Goal: Information Seeking & Learning: Learn about a topic

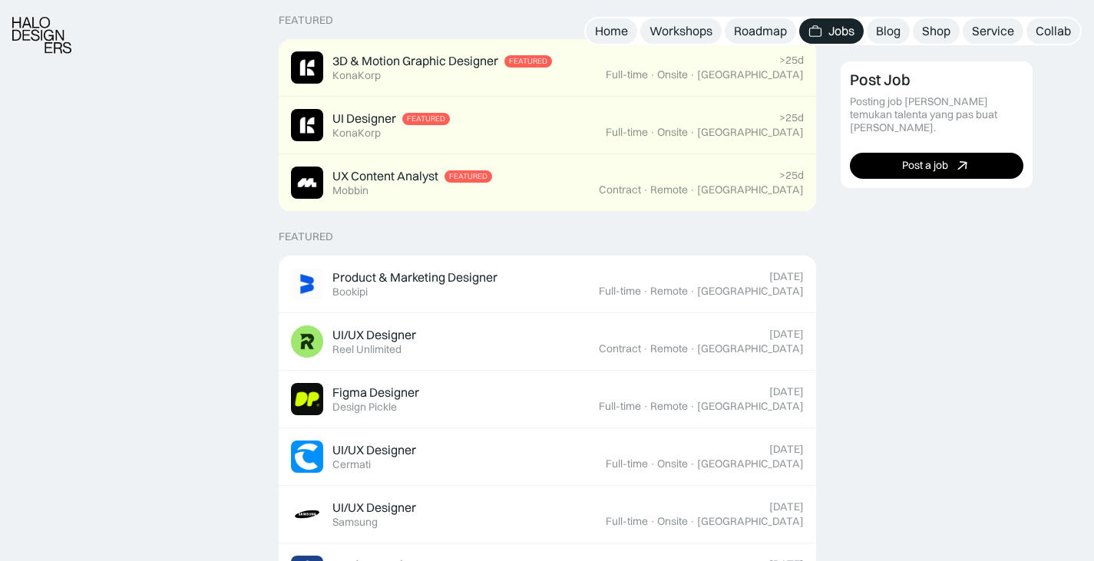
scroll to position [448, 0]
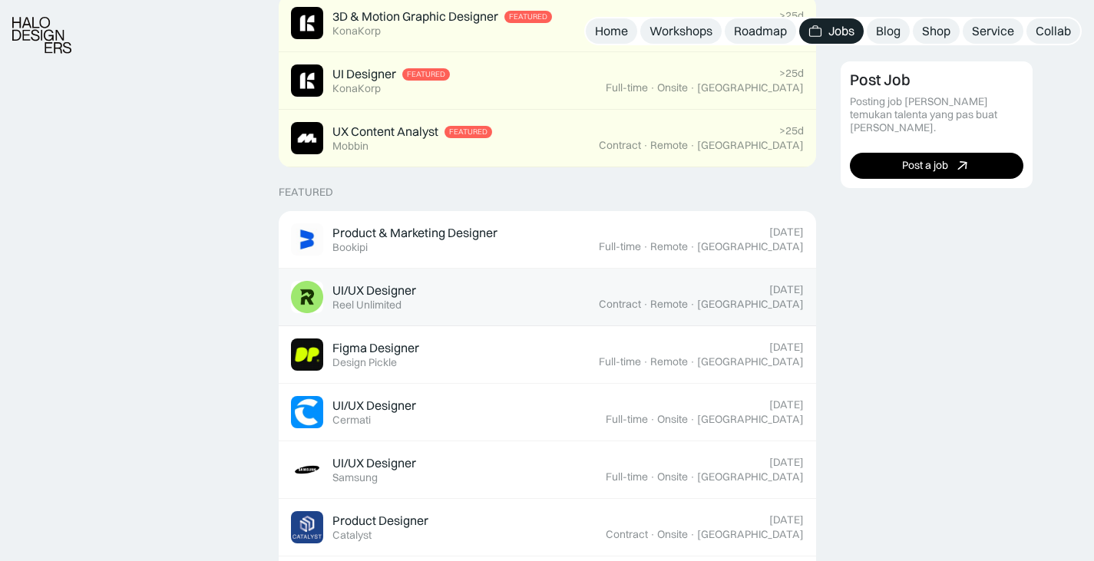
click at [599, 305] on div "UI/UX Designer Featured Reel Unlimited" at bounding box center [445, 297] width 308 height 32
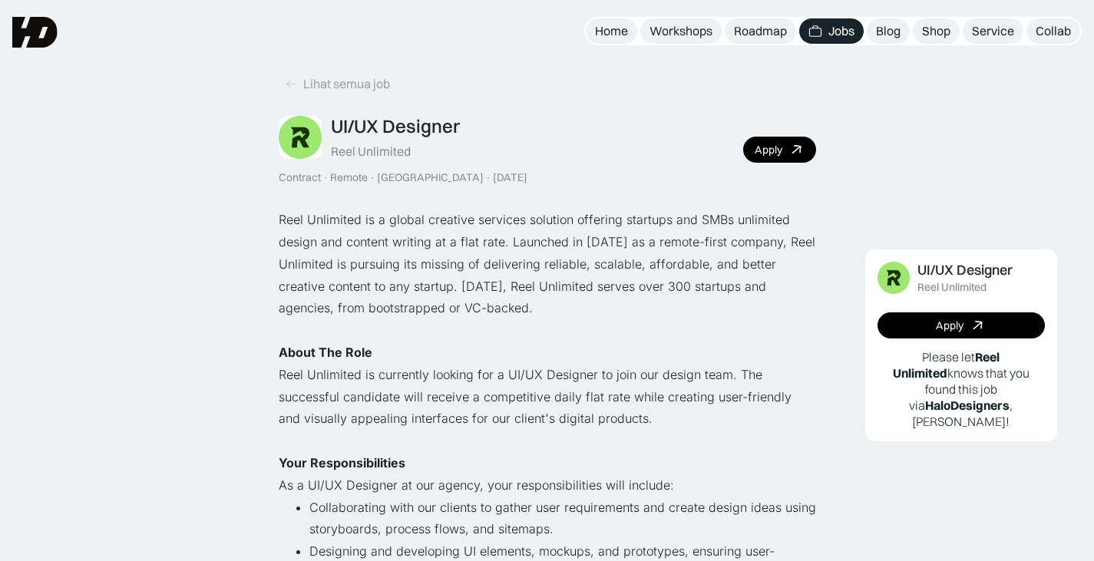
scroll to position [5, 0]
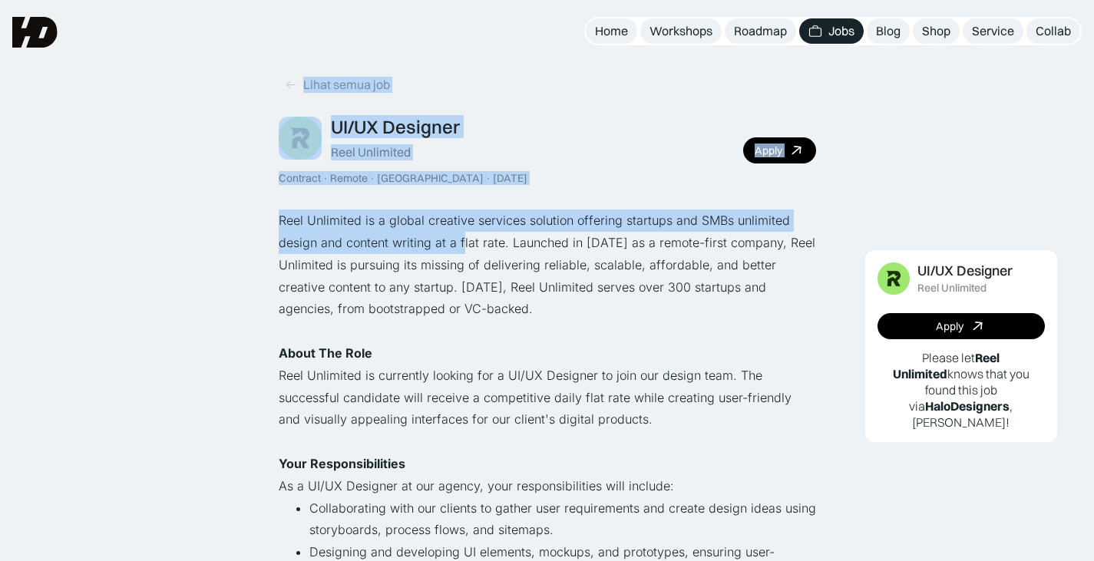
drag, startPoint x: 262, startPoint y: 81, endPoint x: 463, endPoint y: 250, distance: 262.2
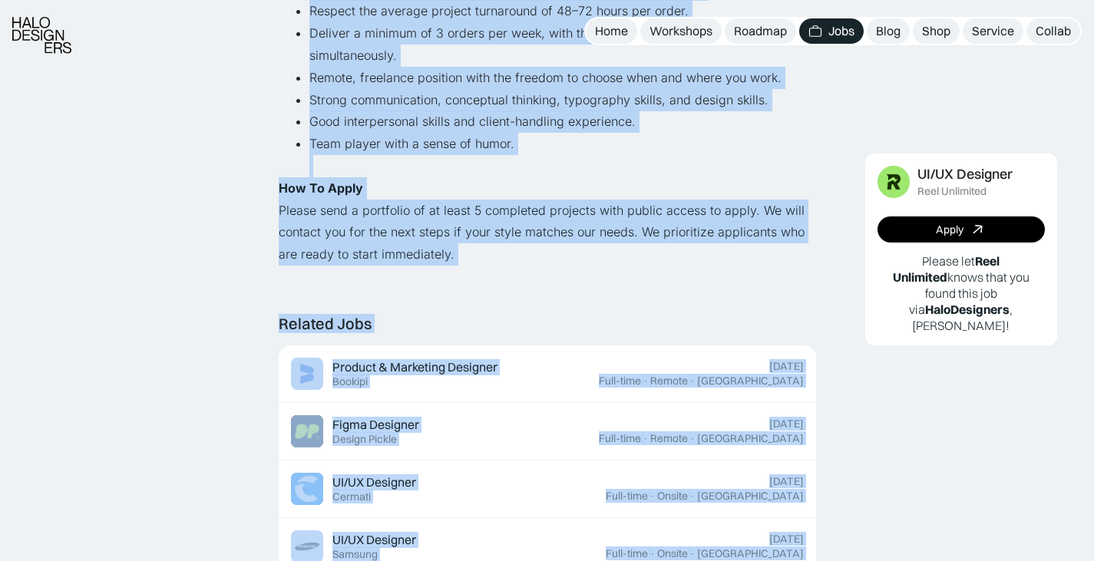
scroll to position [1353, 0]
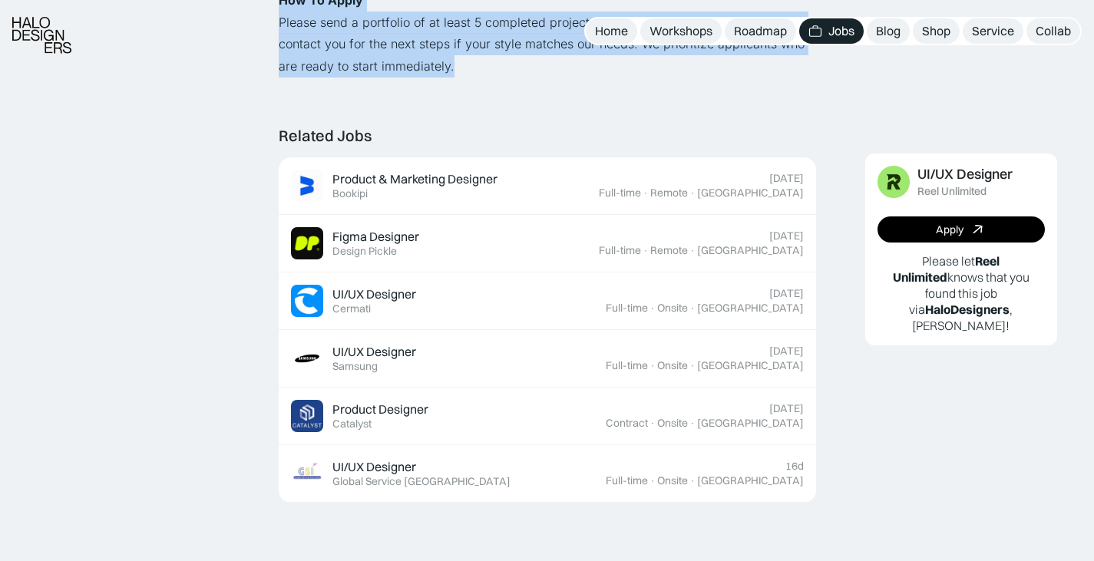
drag, startPoint x: 273, startPoint y: 348, endPoint x: 523, endPoint y: 88, distance: 361.2
copy div "‍ About The Role ‍ Reel Unlimited is currently looking for a UI/UX Designer to …"
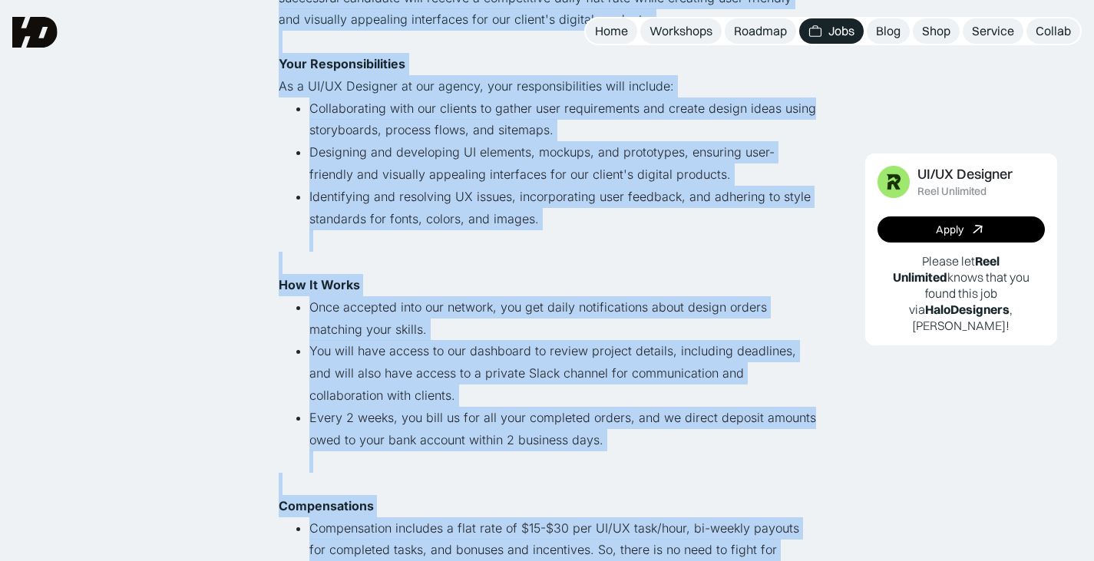
scroll to position [0, 0]
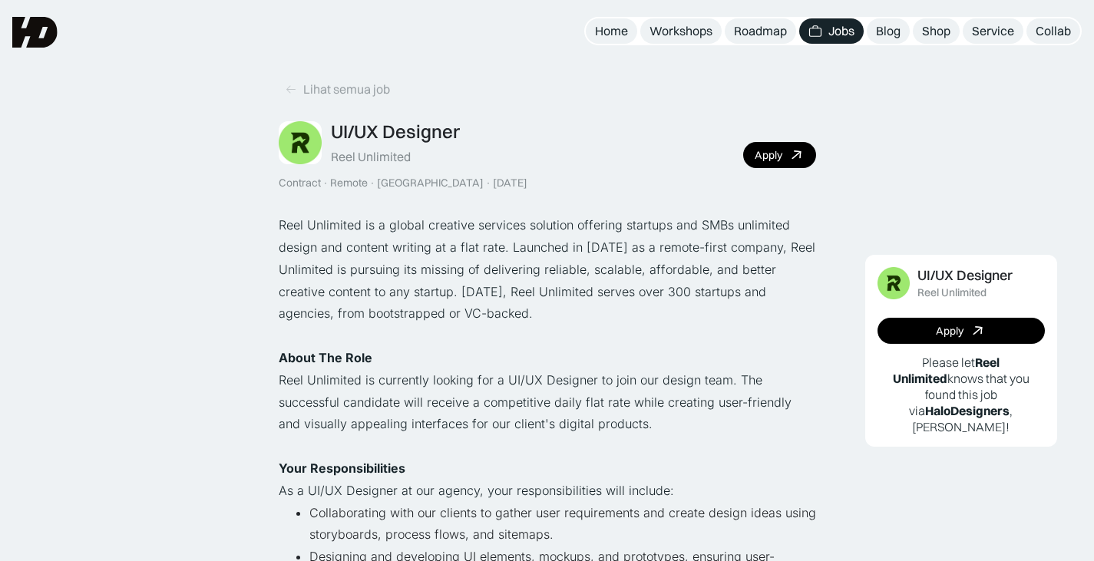
click at [516, 109] on div "Lihat semua job UI/UX Designer Reel Unlimited Contract · Remote · Jakarta · Tod…" at bounding box center [548, 133] width 538 height 113
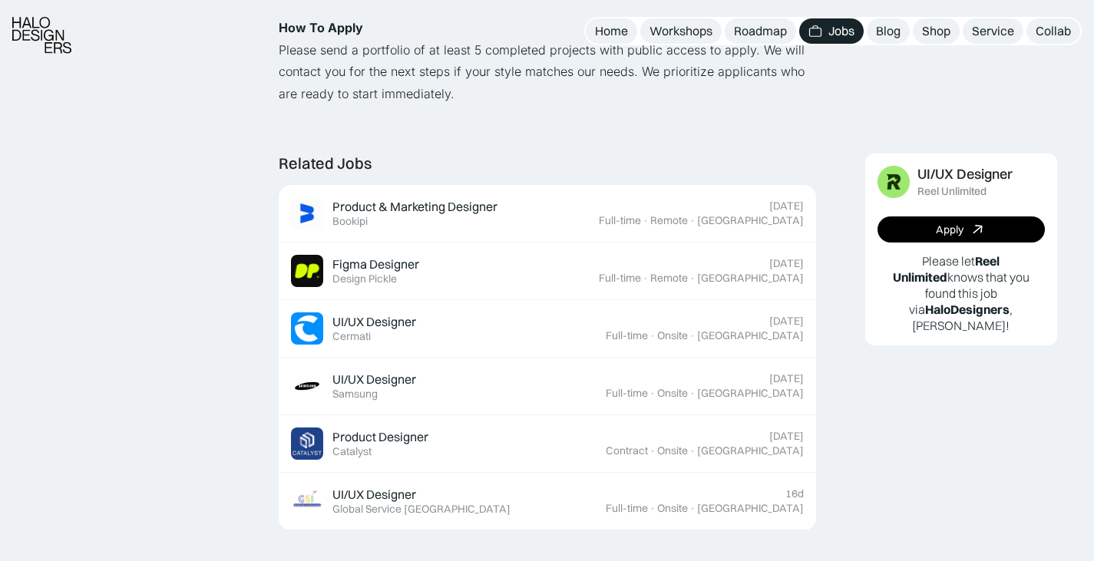
scroll to position [1326, 0]
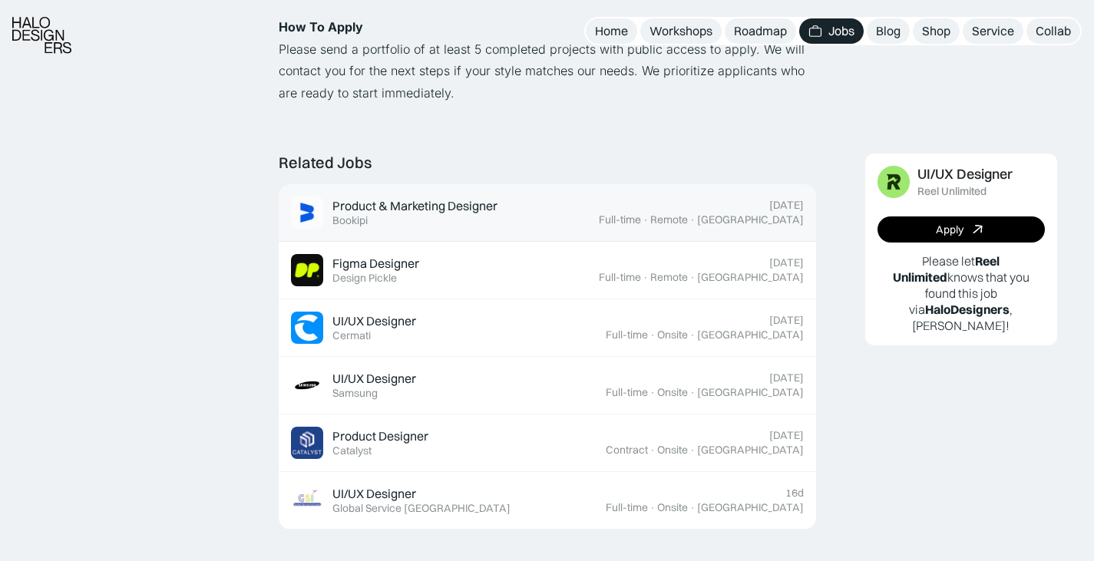
click at [514, 220] on div "Product & Marketing Designer Featured Bookipi" at bounding box center [445, 213] width 308 height 32
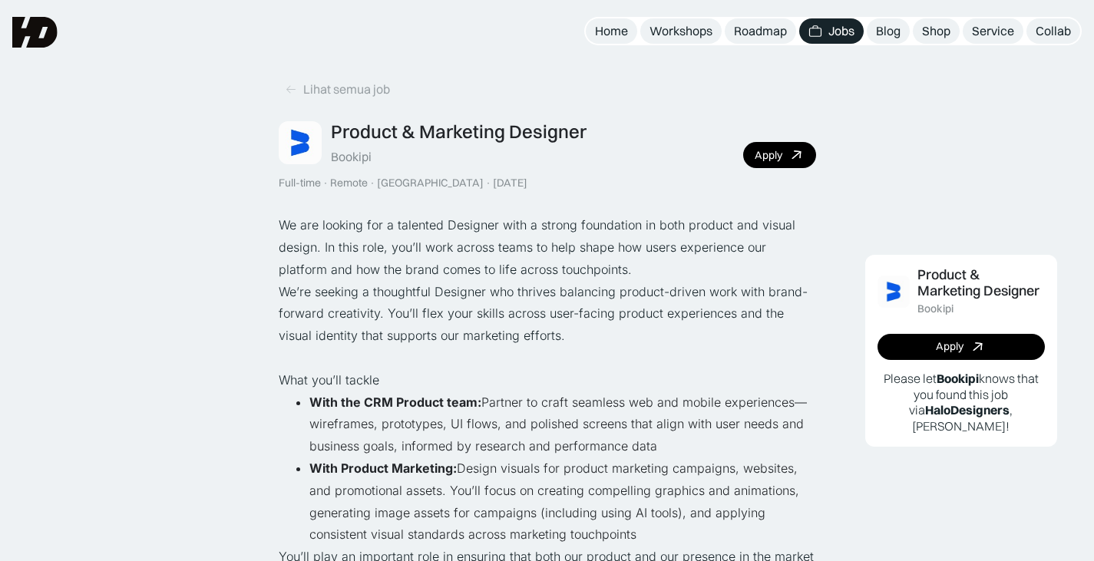
click at [819, 28] on img at bounding box center [816, 31] width 14 height 15
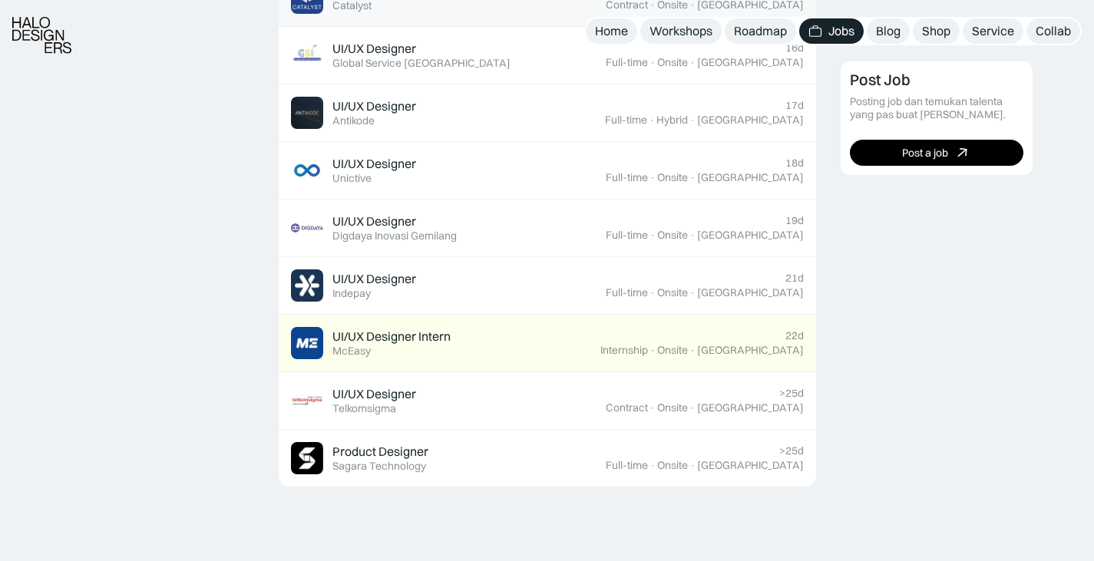
scroll to position [982, 0]
